Goal: Task Accomplishment & Management: Use online tool/utility

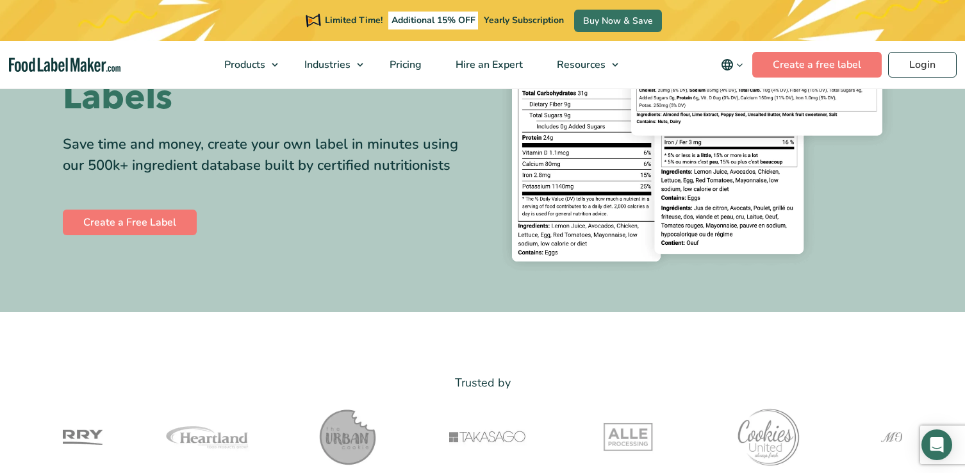
scroll to position [208, 0]
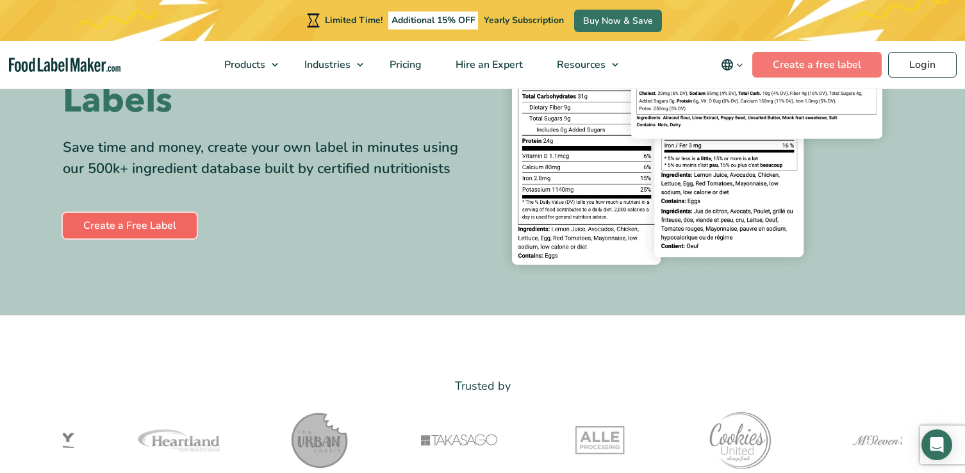
drag, startPoint x: 152, startPoint y: 227, endPoint x: 169, endPoint y: 229, distance: 17.3
click at [152, 227] on link "Create a Free Label" at bounding box center [130, 226] width 134 height 26
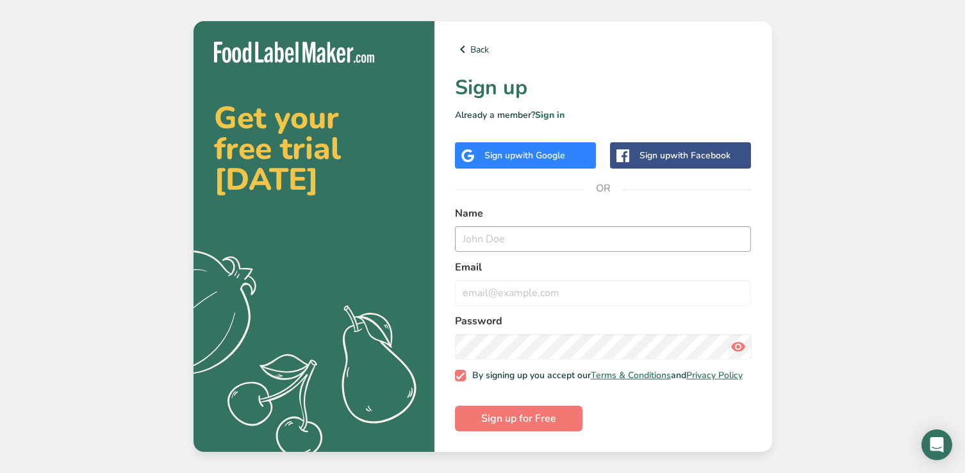
click at [498, 221] on div "Name" at bounding box center [603, 229] width 297 height 46
click at [495, 233] on input "text" at bounding box center [603, 239] width 297 height 26
type input "RH"
click at [501, 290] on input "email" at bounding box center [603, 293] width 297 height 26
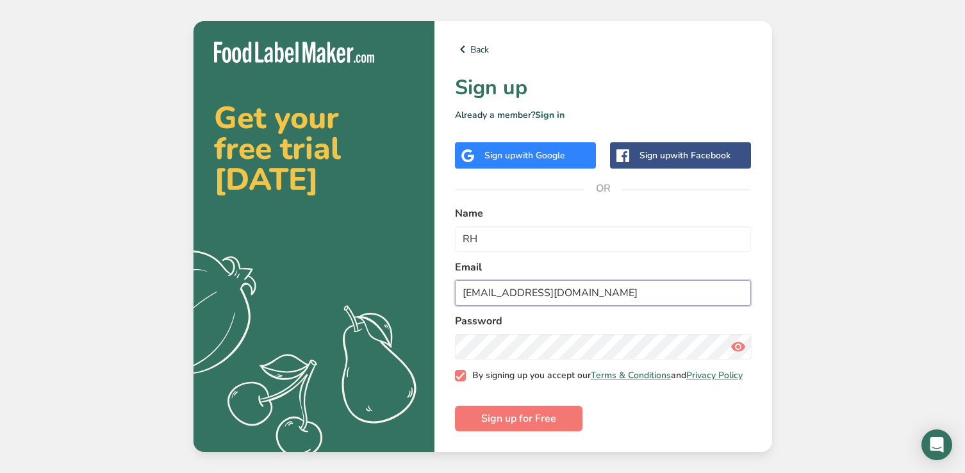
type input "rhogan@1worldsync.com"
drag, startPoint x: 455, startPoint y: 377, endPoint x: 472, endPoint y: 367, distance: 19.6
click at [456, 377] on span at bounding box center [461, 376] width 12 height 12
click at [456, 377] on input "By signing up you accept our Terms & Conditions and Privacy Policy" at bounding box center [459, 376] width 8 height 8
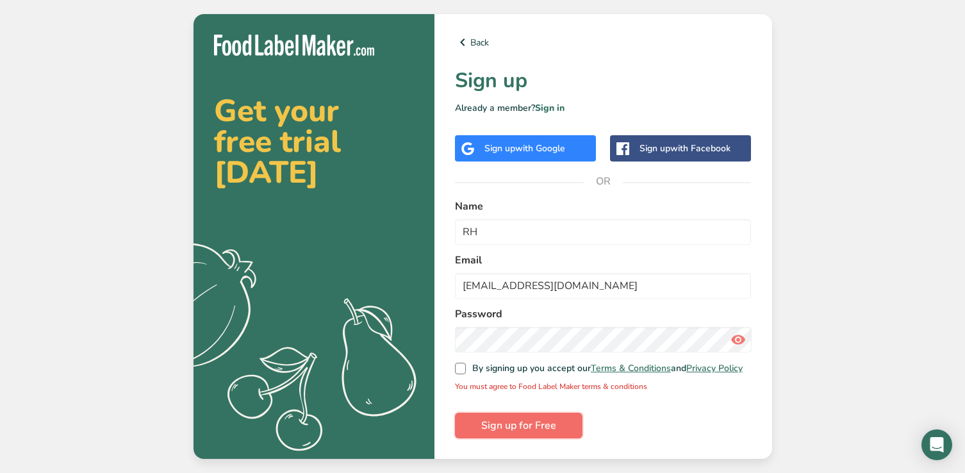
click at [562, 436] on button "Sign up for Free" at bounding box center [519, 426] width 128 height 26
click at [452, 370] on div "Back Sign up Already a member? Sign in Sign up with Google Sign up with Faceboo…" at bounding box center [603, 236] width 338 height 445
drag, startPoint x: 465, startPoint y: 374, endPoint x: 495, endPoint y: 404, distance: 42.6
click at [465, 374] on span at bounding box center [461, 369] width 12 height 12
click at [463, 373] on input "By signing up you accept our Terms & Conditions and Privacy Policy" at bounding box center [459, 369] width 8 height 8
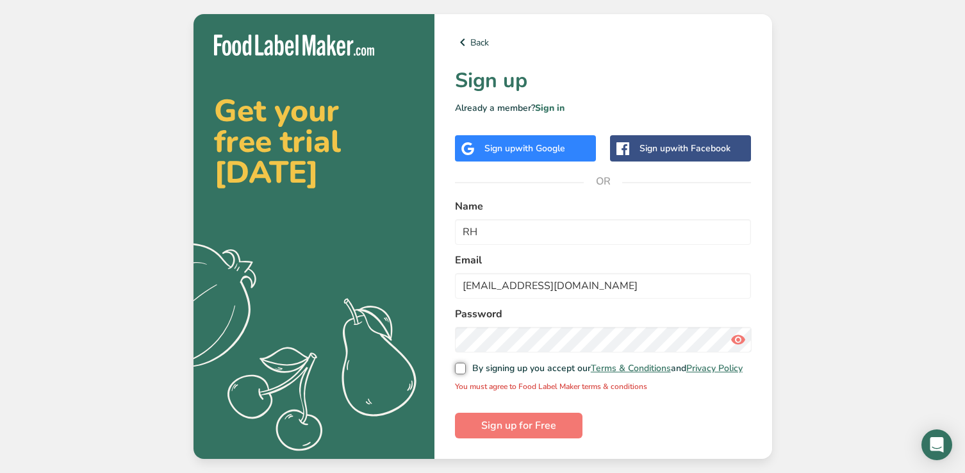
checkbox input "true"
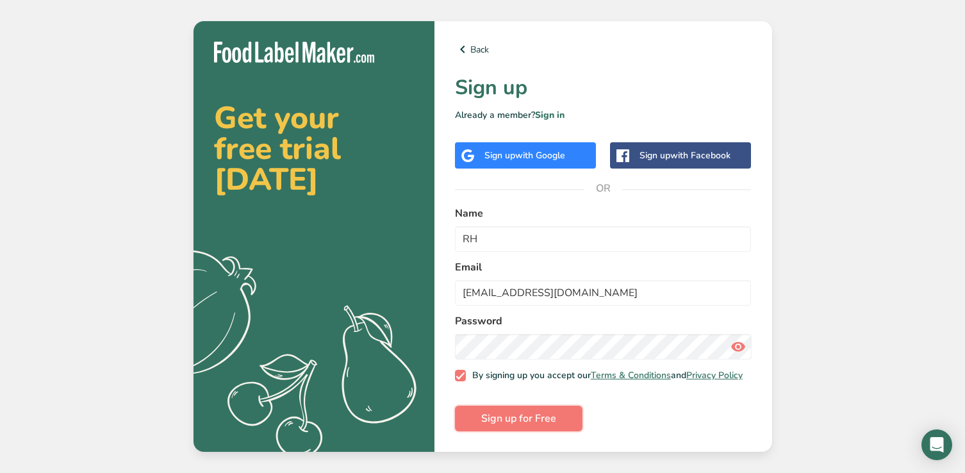
drag, startPoint x: 500, startPoint y: 416, endPoint x: 518, endPoint y: 421, distance: 17.9
click at [501, 417] on span "Sign up for Free" at bounding box center [518, 418] width 75 height 15
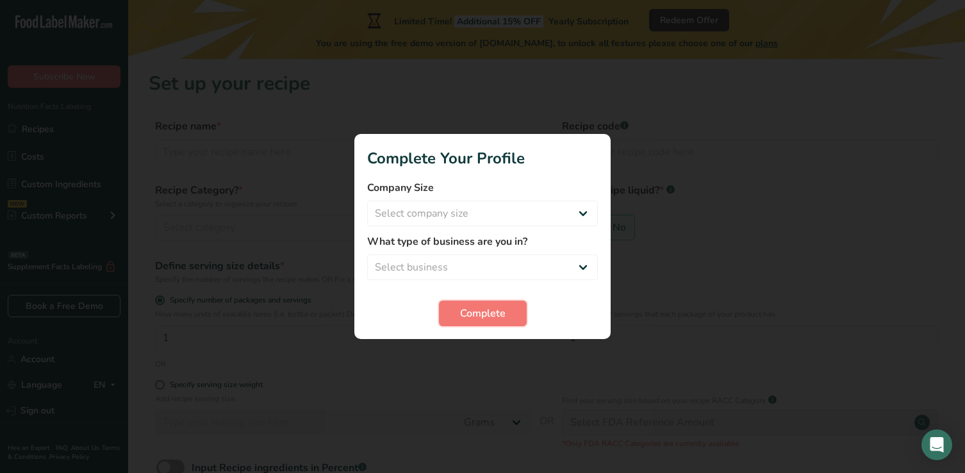
click at [486, 311] on span "Complete" at bounding box center [482, 313] width 45 height 15
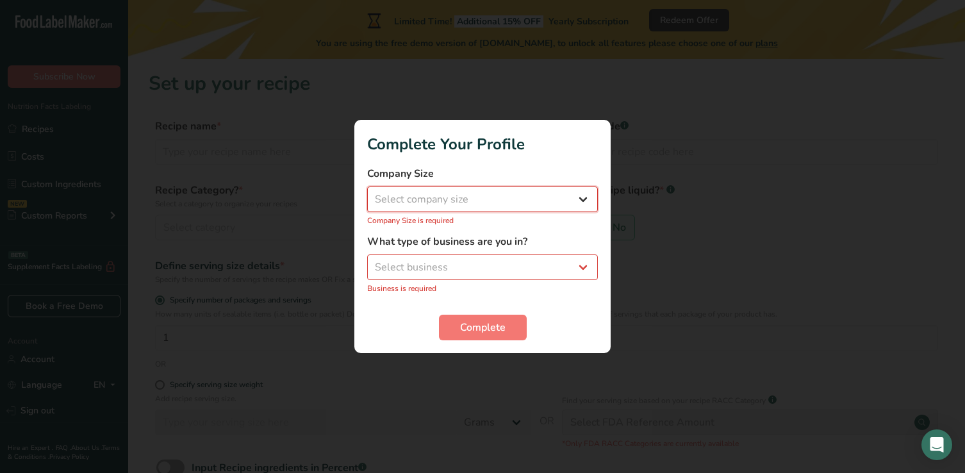
click at [419, 201] on select "Select company size Fewer than 10 Employees 10 to 50 Employees 51 to 500 Employ…" at bounding box center [482, 199] width 231 height 26
select select "1"
click at [367, 193] on select "Select company size Fewer than 10 Employees 10 to 50 Employees 51 to 500 Employ…" at bounding box center [482, 199] width 231 height 26
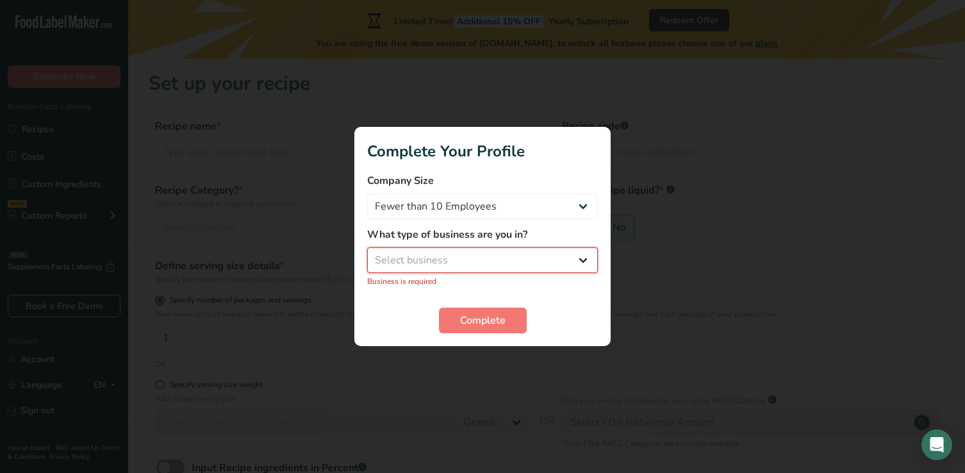
click at [427, 263] on select "Select business Packaged Food Manufacturer Restaurant & Cafe Bakery Meal Plans …" at bounding box center [482, 260] width 231 height 26
select select "8"
click at [367, 254] on select "Select business Packaged Food Manufacturer Restaurant & Cafe Bakery Meal Plans …" at bounding box center [482, 260] width 231 height 26
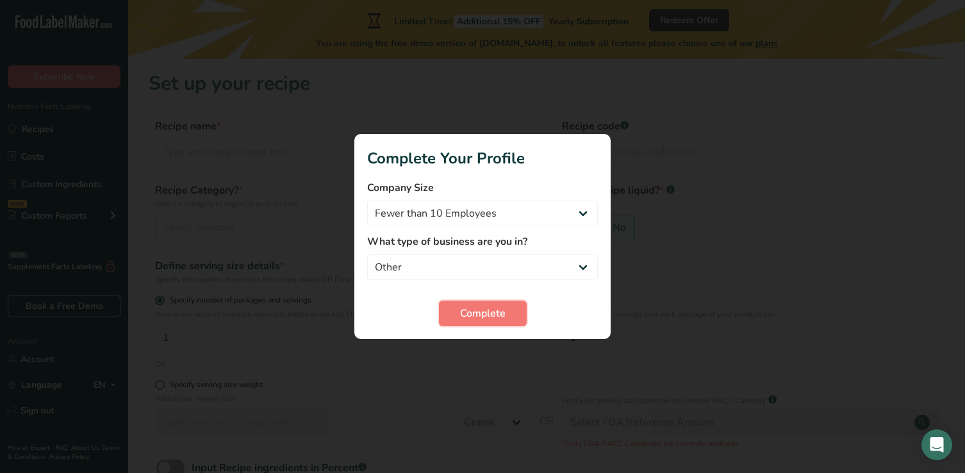
click at [477, 309] on span "Complete" at bounding box center [482, 313] width 45 height 15
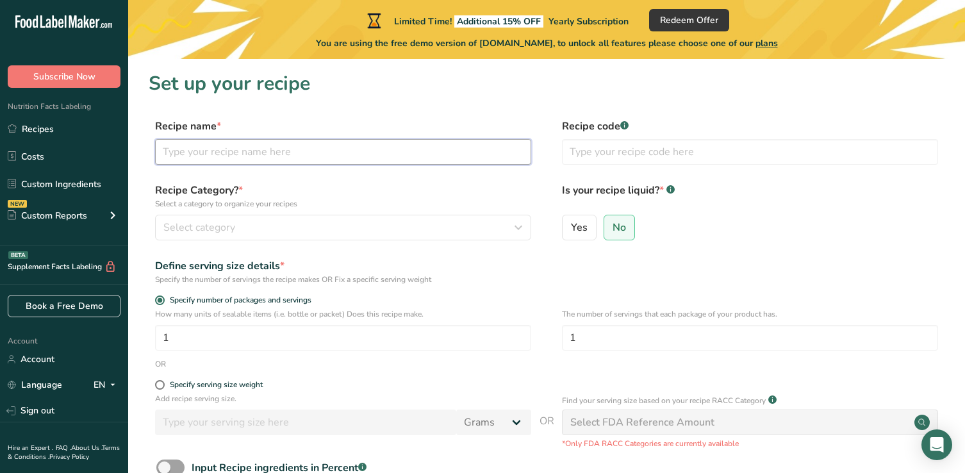
click at [213, 154] on input "text" at bounding box center [343, 152] width 376 height 26
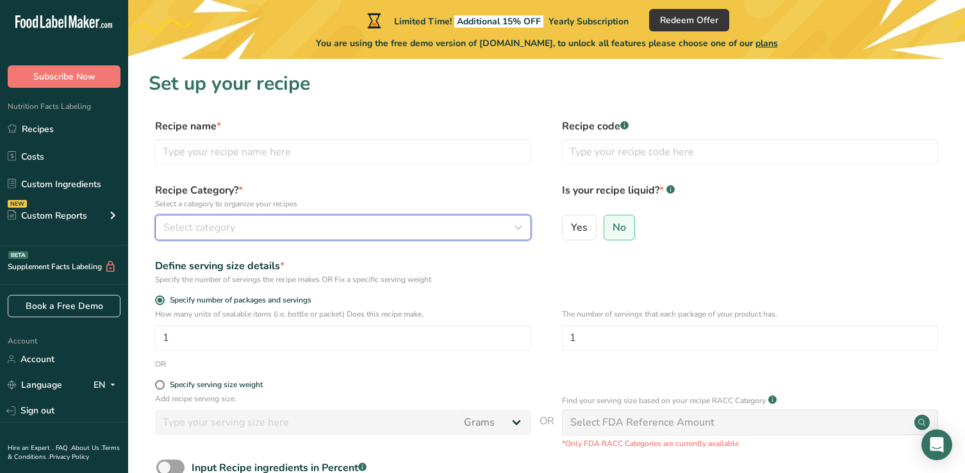
click at [206, 227] on span "Select category" at bounding box center [199, 227] width 72 height 15
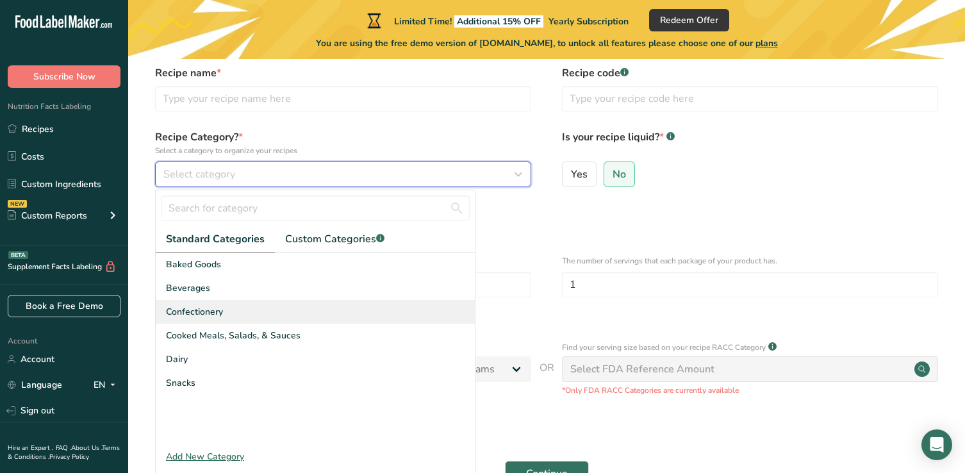
scroll to position [58, 0]
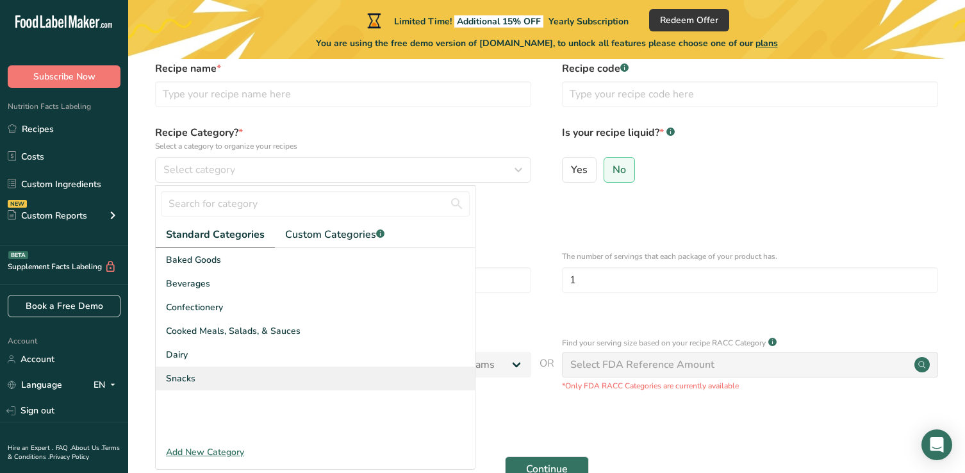
click at [225, 378] on div "Snacks" at bounding box center [315, 378] width 319 height 24
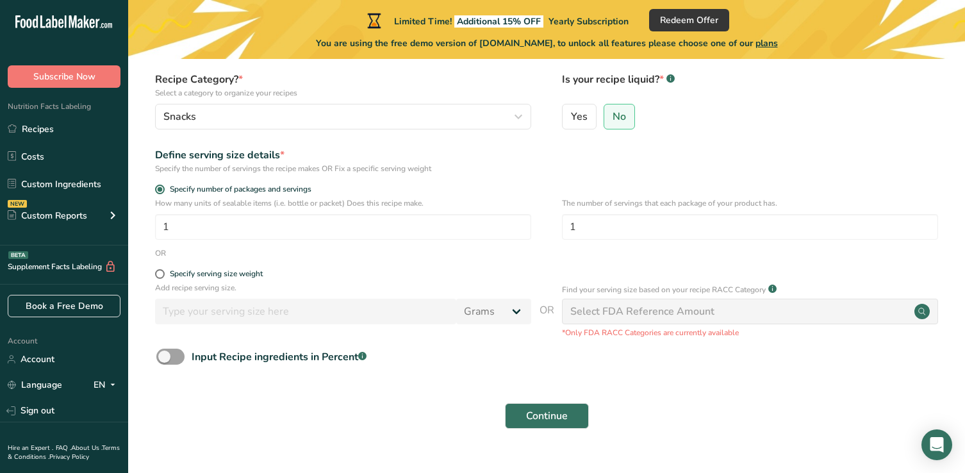
scroll to position [136, 0]
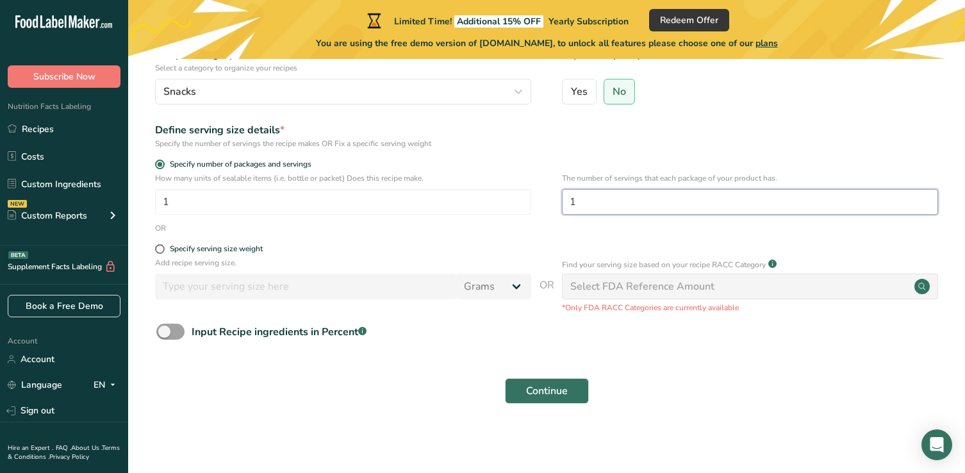
drag, startPoint x: 600, startPoint y: 199, endPoint x: 531, endPoint y: 197, distance: 68.6
click at [531, 197] on div "How many units of sealable items (i.e. bottle or packet) Does this recipe make.…" at bounding box center [547, 197] width 796 height 50
type input "4"
click at [456, 384] on div "Continue" at bounding box center [547, 390] width 796 height 41
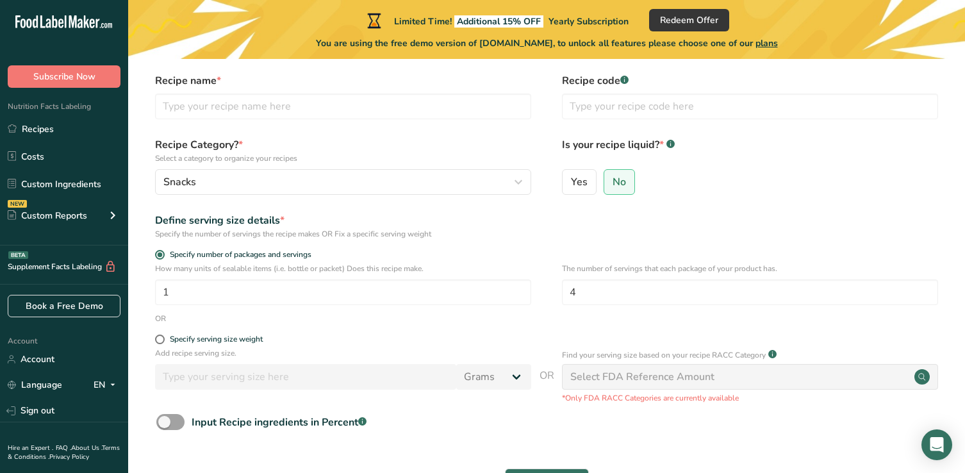
scroll to position [0, 0]
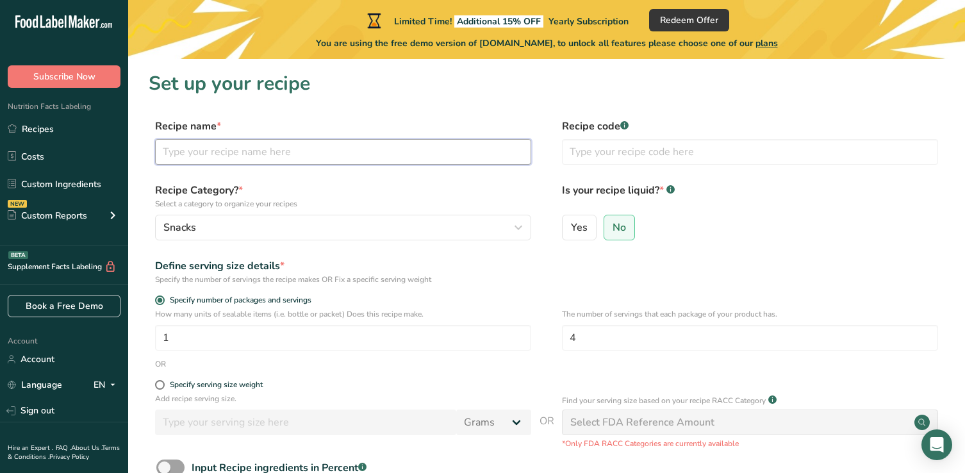
click at [283, 153] on input "text" at bounding box center [343, 152] width 376 height 26
type input "o"
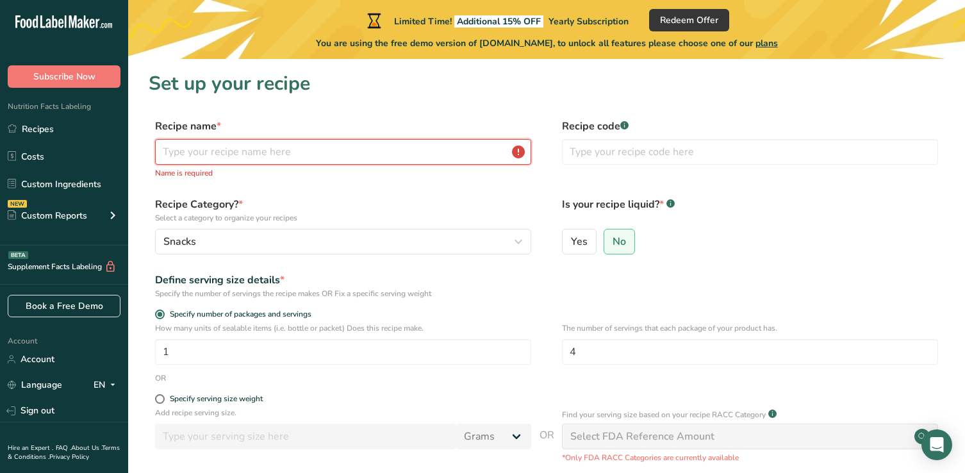
type input "O"
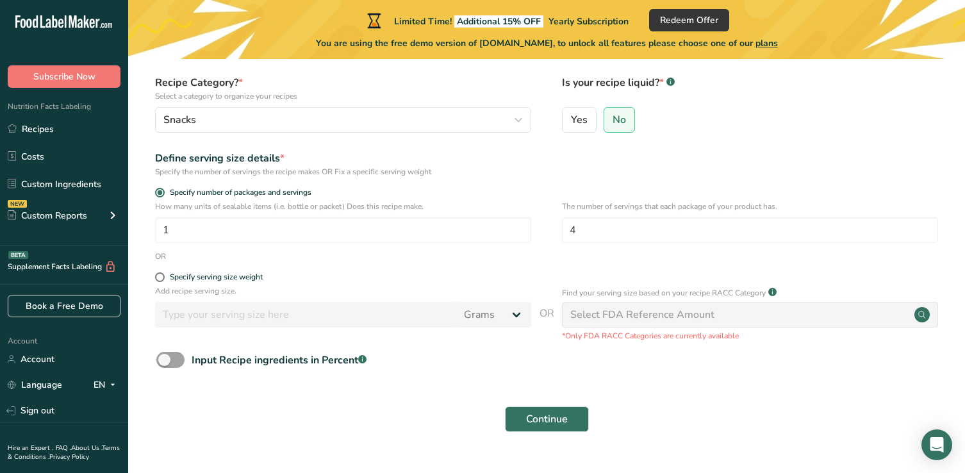
scroll to position [111, 0]
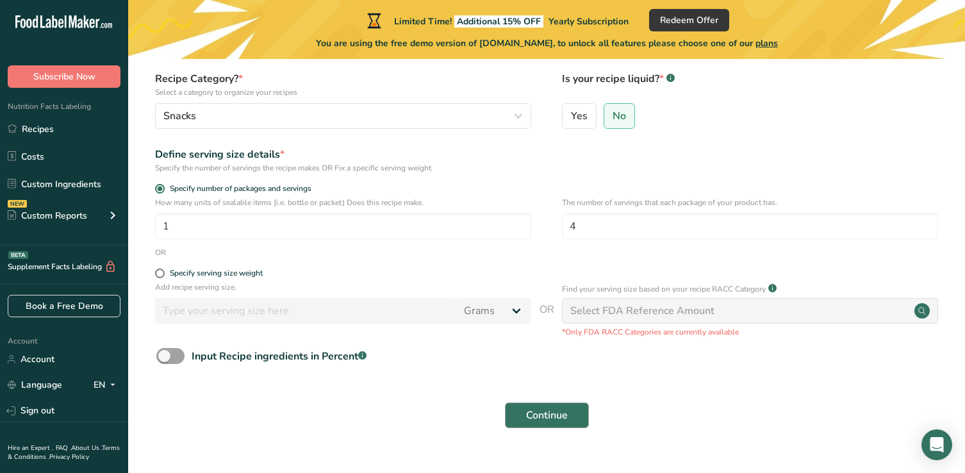
type input "Popcorn Mix"
click at [536, 413] on span "Continue" at bounding box center [547, 414] width 42 height 15
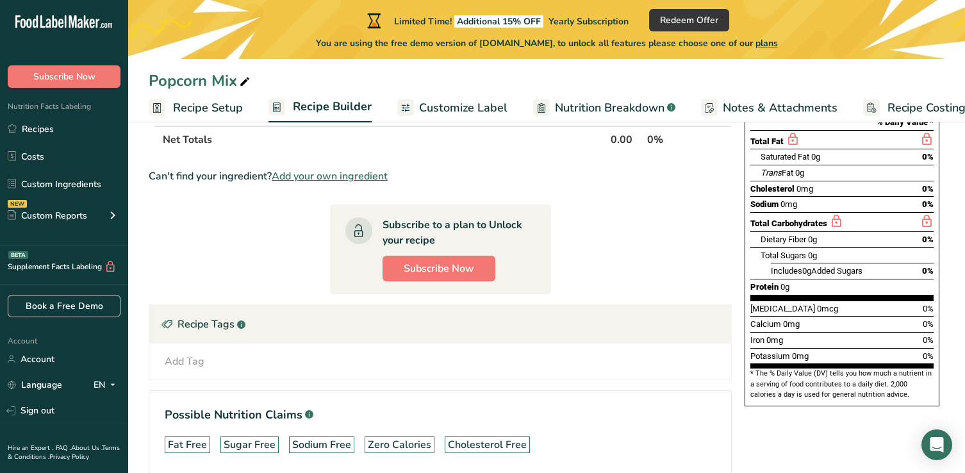
scroll to position [170, 0]
